Goal: Task Accomplishment & Management: Use online tool/utility

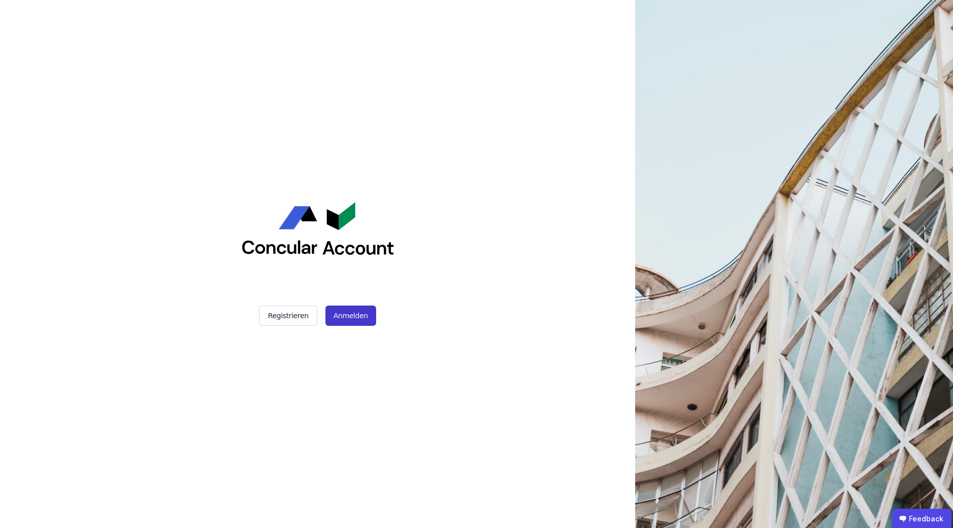
click at [342, 317] on button "Anmelden" at bounding box center [350, 316] width 51 height 20
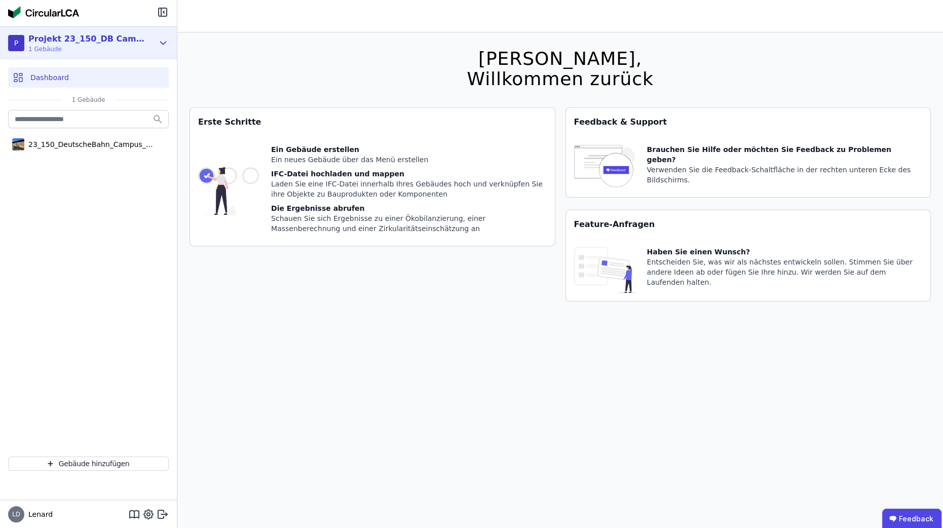
click at [146, 38] on div "P Projekt 23_150_DB Campus_Erfurt 1 Gebäude" at bounding box center [80, 43] width 145 height 20
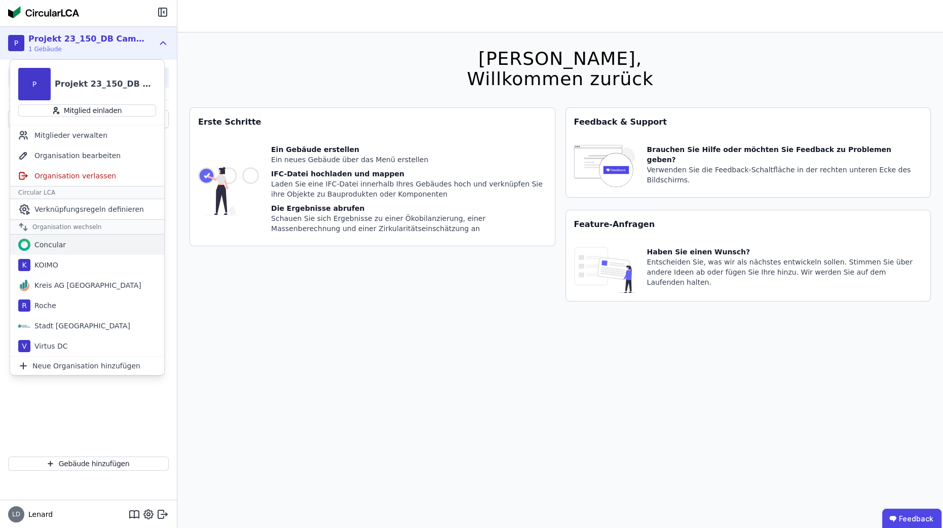
click at [70, 243] on div "Concular" at bounding box center [87, 245] width 154 height 20
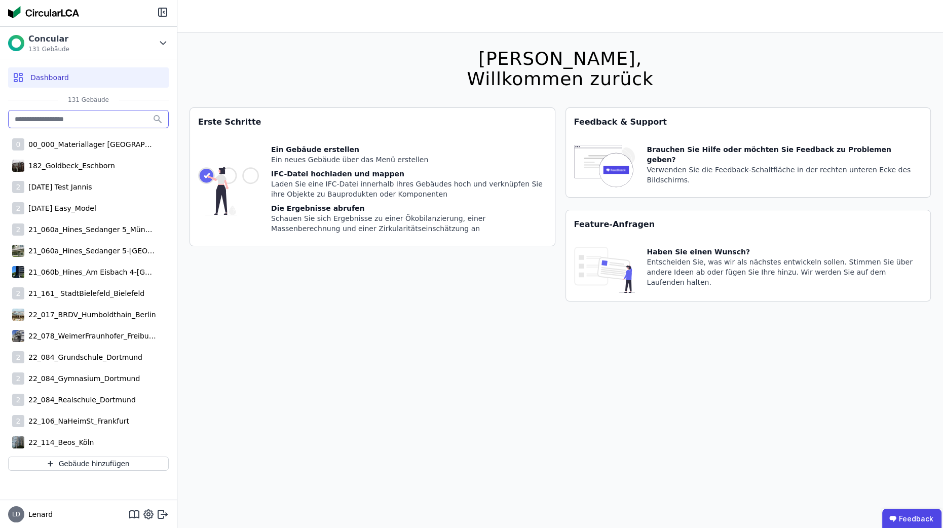
click at [73, 115] on input "text" at bounding box center [88, 119] width 161 height 18
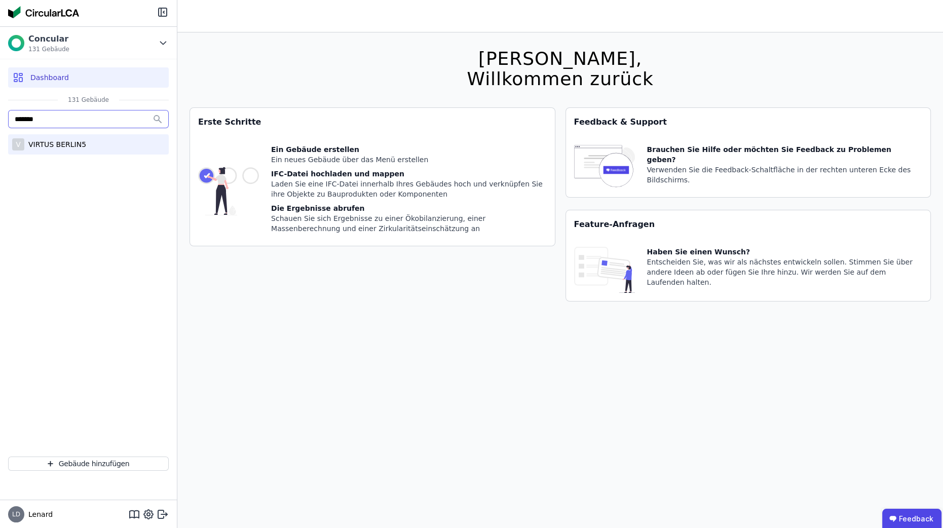
type input "*******"
click at [67, 150] on div "V VIRTUS BERLIN5" at bounding box center [88, 144] width 161 height 20
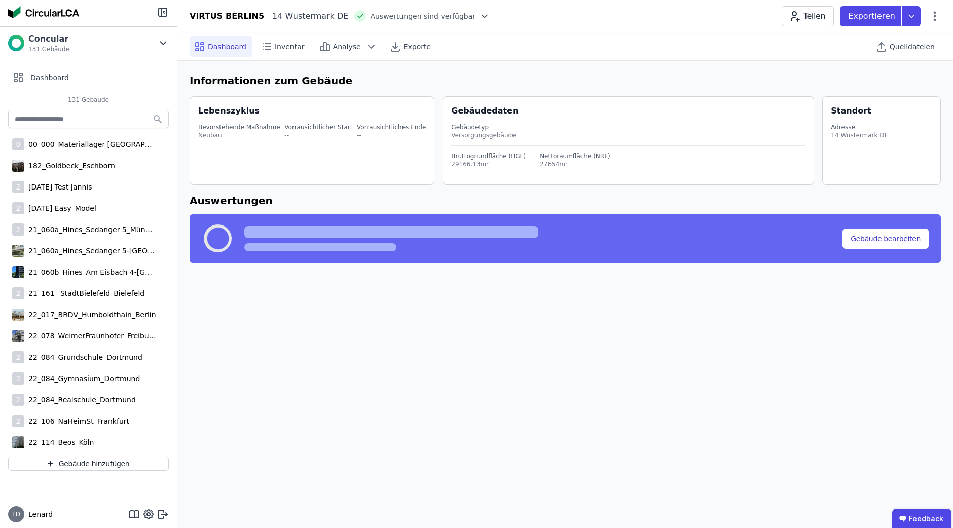
select select "*"
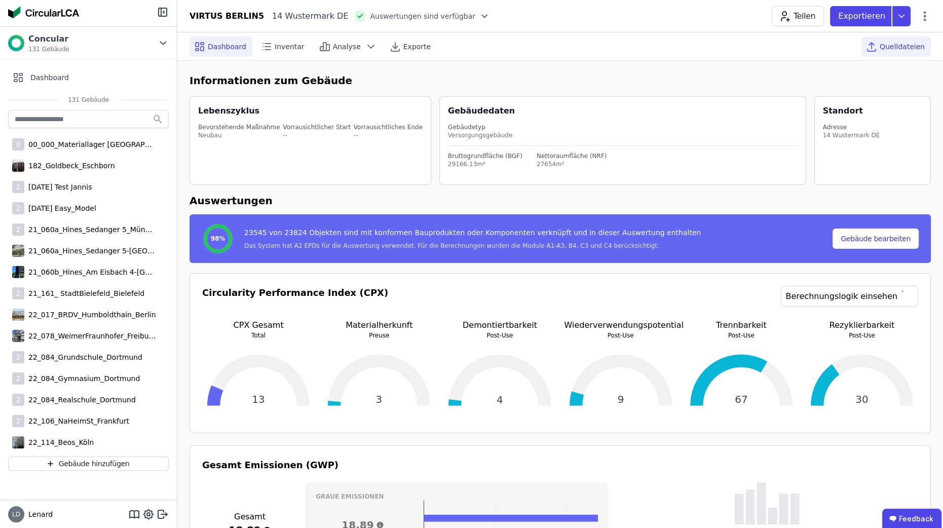
click at [874, 48] on icon at bounding box center [872, 47] width 12 height 12
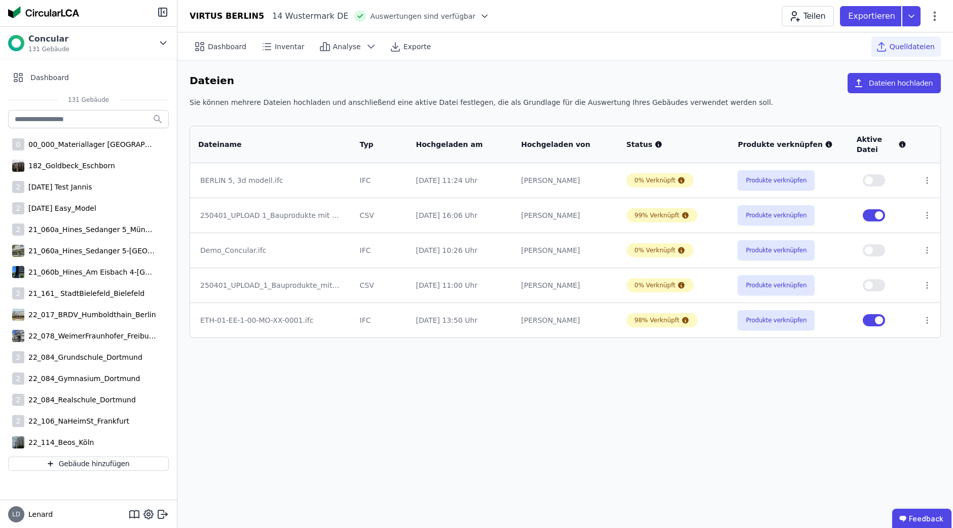
click at [245, 320] on div "ETH-01-EE-1-00-MO-XX-0001.ifc" at bounding box center [270, 320] width 141 height 10
drag, startPoint x: 309, startPoint y: 317, endPoint x: 207, endPoint y: 315, distance: 102.4
click at [207, 315] on div "ETH-01-EE-1-00-MO-XX-0001.ifc" at bounding box center [270, 320] width 141 height 10
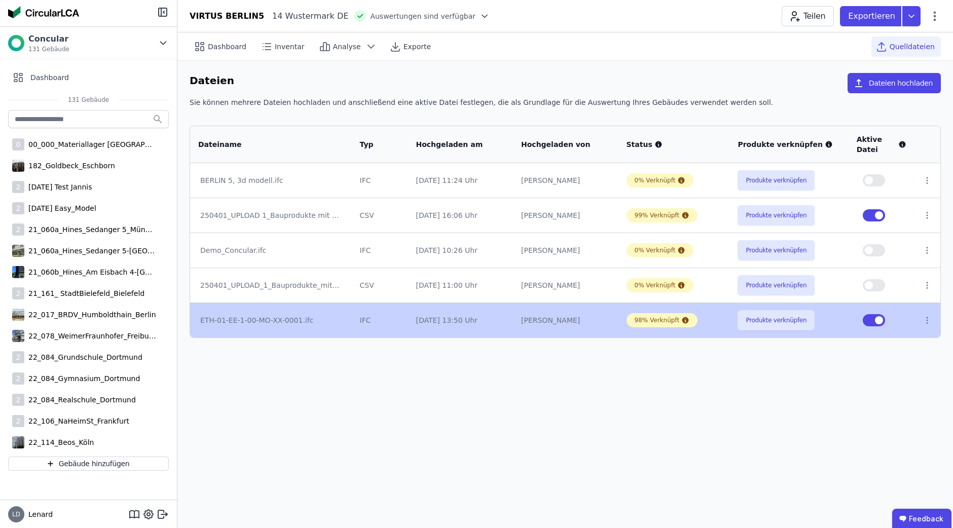
drag, startPoint x: 199, startPoint y: 319, endPoint x: 284, endPoint y: 328, distance: 85.1
click at [284, 328] on td "ETH-01-EE-1-00-MO-XX-0001.ifc" at bounding box center [271, 320] width 162 height 35
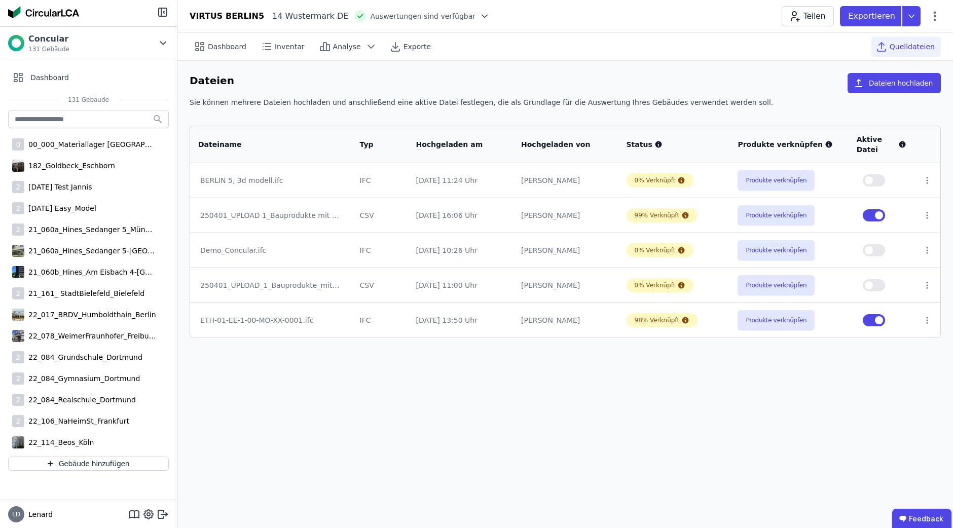
click at [281, 321] on div "ETH-01-EE-1-00-MO-XX-0001.ifc" at bounding box center [270, 320] width 141 height 10
